Goal: Information Seeking & Learning: Learn about a topic

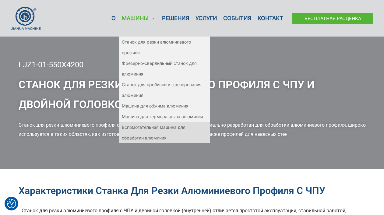
click at [166, 126] on font "Вспомогательная машина для обработки алюминия" at bounding box center [154, 133] width 64 height 16
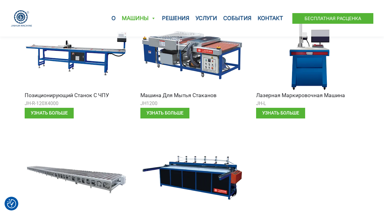
scroll to position [352, 0]
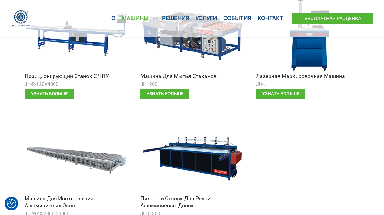
click at [341, 149] on div at bounding box center [308, 172] width 110 height 117
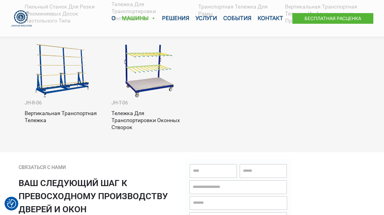
scroll to position [1043, 0]
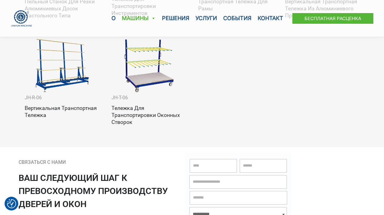
drag, startPoint x: 341, startPoint y: 149, endPoint x: 341, endPoint y: 155, distance: 6.4
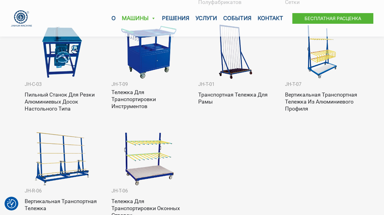
drag, startPoint x: 341, startPoint y: 155, endPoint x: 341, endPoint y: 162, distance: 7.0
click at [341, 162] on div at bounding box center [322, 174] width 81 height 94
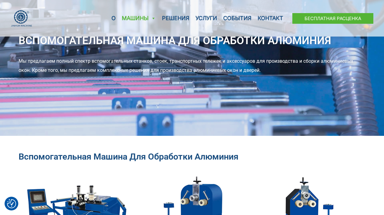
scroll to position [0, 0]
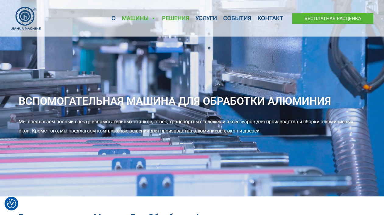
click at [178, 19] on font "Решения" at bounding box center [175, 18] width 27 height 6
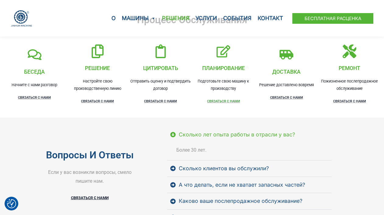
scroll to position [911, 0]
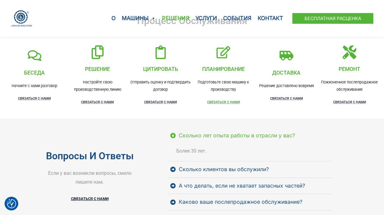
click at [221, 102] on font "СВЯЗАТЬСЯ С НАМИ" at bounding box center [223, 102] width 33 height 4
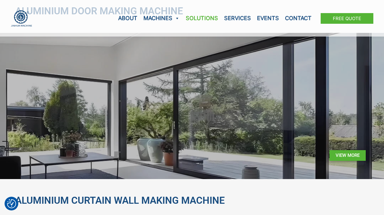
scroll to position [319, 0]
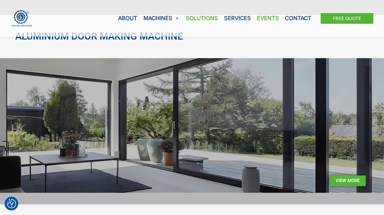
click at [269, 18] on link "Events" at bounding box center [268, 18] width 28 height 37
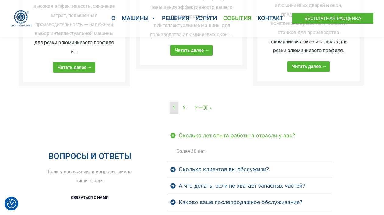
scroll to position [627, 0]
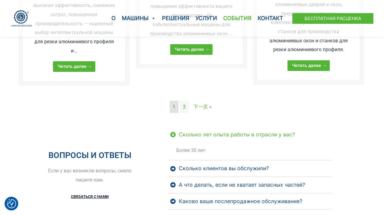
click at [184, 107] on font "2" at bounding box center [184, 107] width 3 height 6
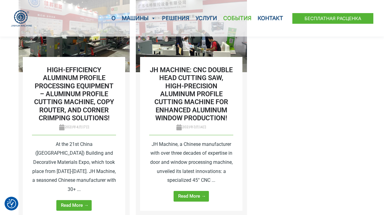
scroll to position [110, 0]
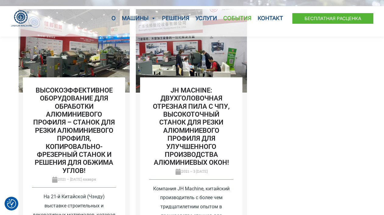
drag, startPoint x: 290, startPoint y: 145, endPoint x: 290, endPoint y: 155, distance: 9.7
click at [290, 153] on div "Высокоэффективное оборудование для обработки алюминиевого профиля – станок для …" at bounding box center [192, 125] width 353 height 233
drag, startPoint x: 290, startPoint y: 159, endPoint x: 291, endPoint y: 142, distance: 17.7
click at [291, 142] on div "Высокоэффективное оборудование для обработки алюминиевого профиля – станок для …" at bounding box center [192, 125] width 353 height 233
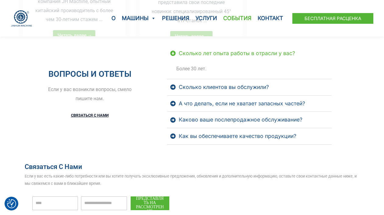
scroll to position [350, 0]
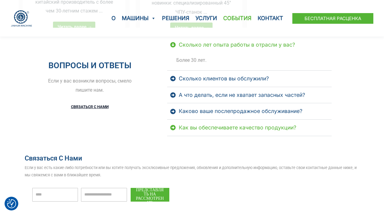
click at [264, 130] on font "Как вы обеспечиваете качество продукции?" at bounding box center [238, 127] width 118 height 6
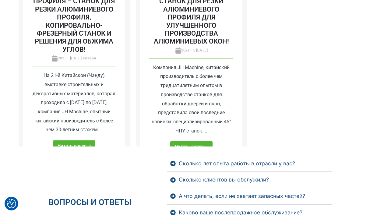
scroll to position [0, 0]
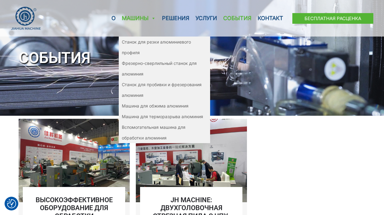
click at [137, 19] on font "Машины" at bounding box center [135, 18] width 27 height 6
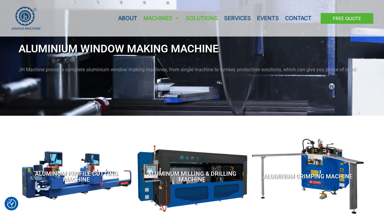
click at [205, 19] on link "Solutions" at bounding box center [202, 18] width 38 height 37
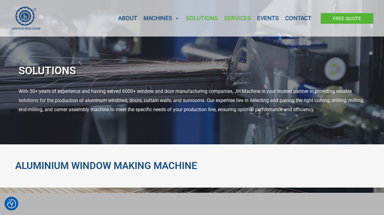
click at [239, 17] on link "Services" at bounding box center [237, 18] width 33 height 37
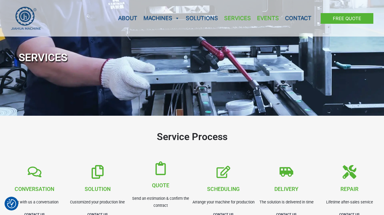
click at [265, 19] on link "Events" at bounding box center [268, 18] width 28 height 37
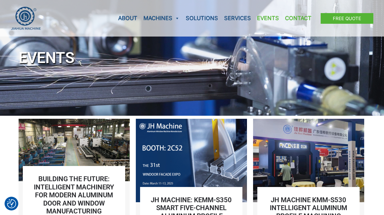
click at [297, 20] on link "Contact" at bounding box center [298, 18] width 33 height 37
